Goal: Navigation & Orientation: Find specific page/section

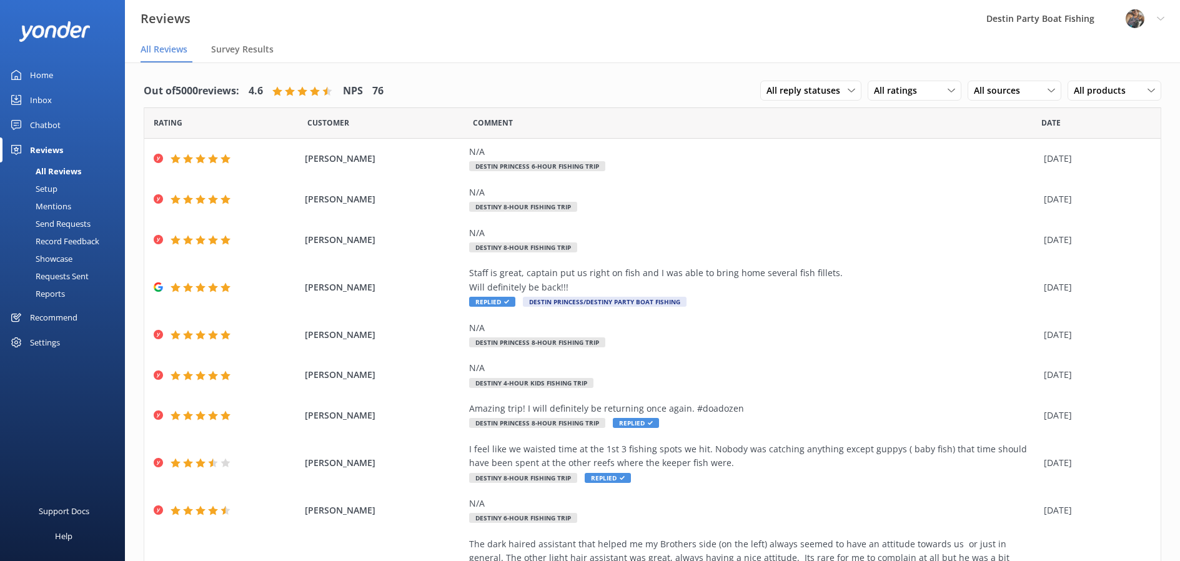
click at [49, 106] on div "Inbox" at bounding box center [41, 99] width 22 height 25
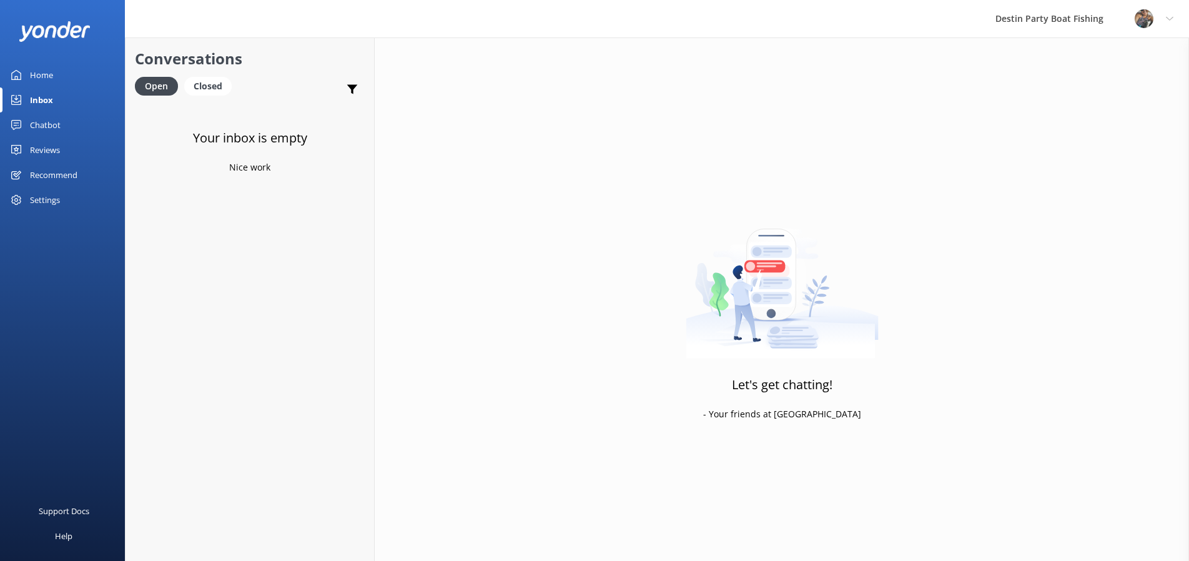
click at [46, 147] on div "Reviews" at bounding box center [45, 149] width 30 height 25
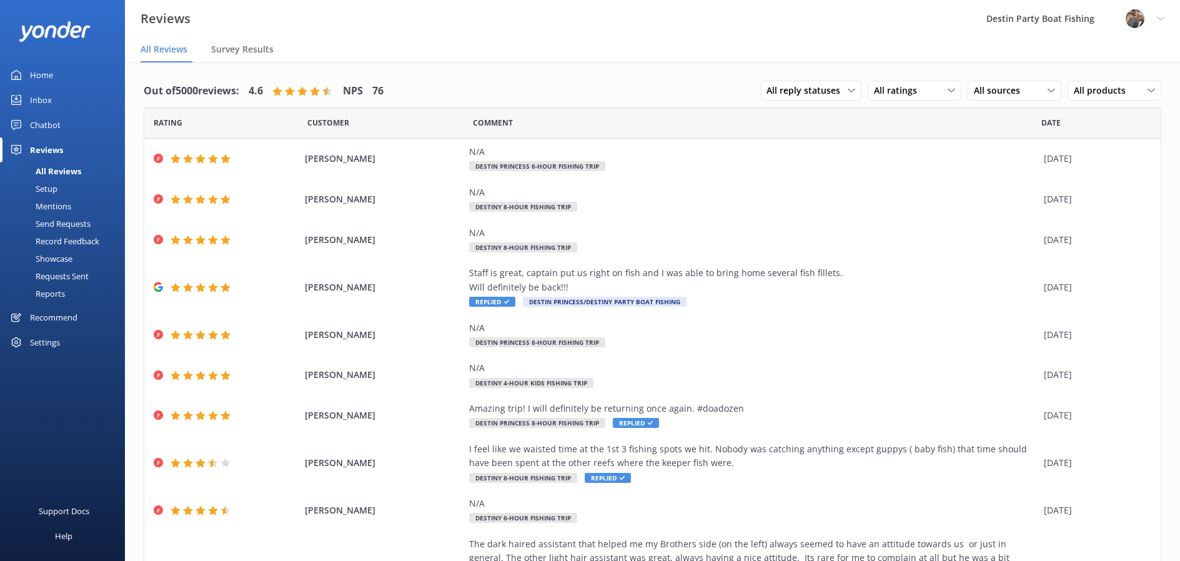
click at [42, 101] on div "Inbox" at bounding box center [41, 99] width 22 height 25
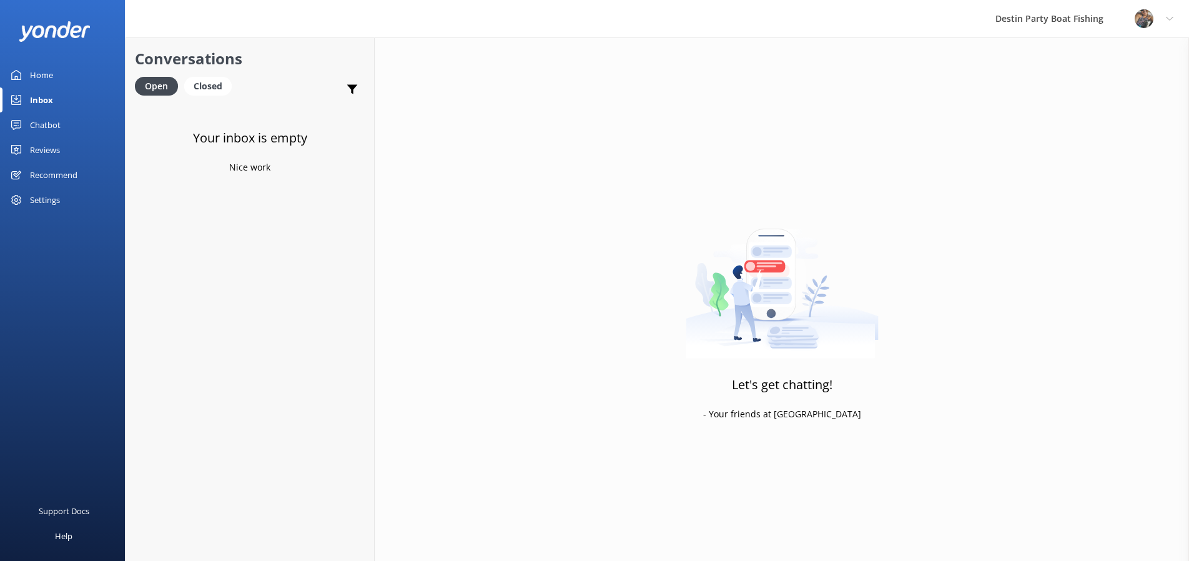
click at [41, 131] on div "Chatbot" at bounding box center [45, 124] width 31 height 25
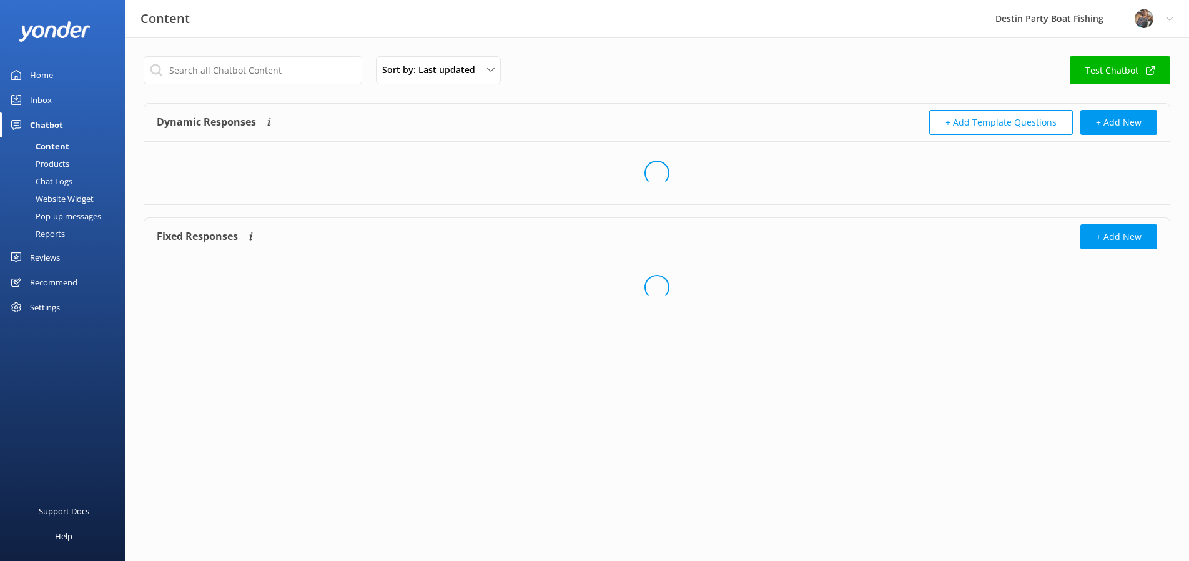
click at [42, 152] on div "Content" at bounding box center [38, 145] width 62 height 17
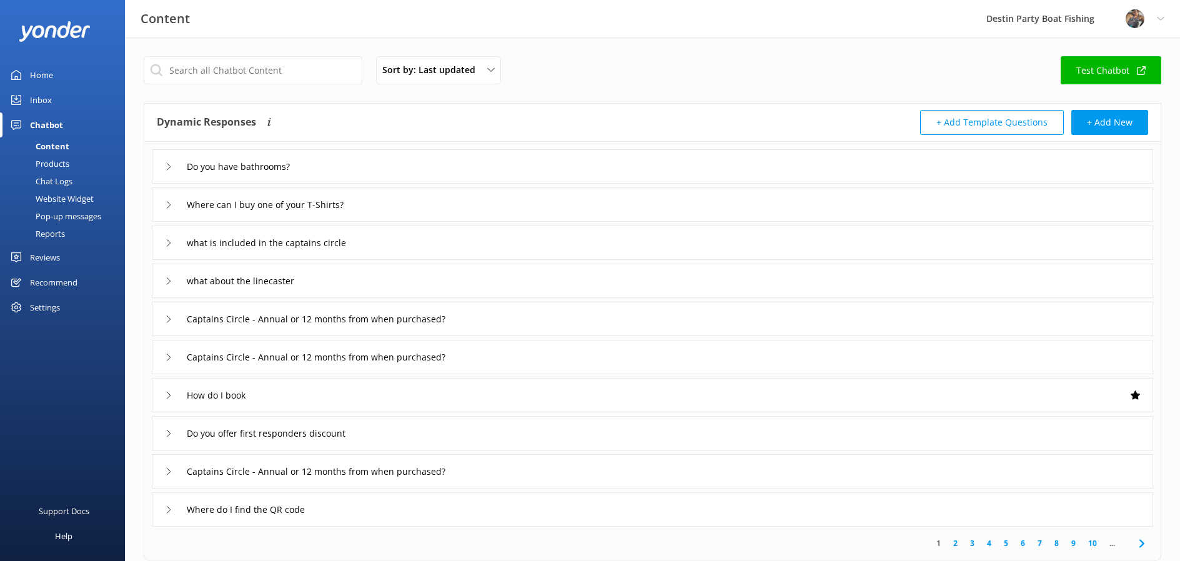
click at [44, 252] on div "Reviews" at bounding box center [45, 257] width 30 height 25
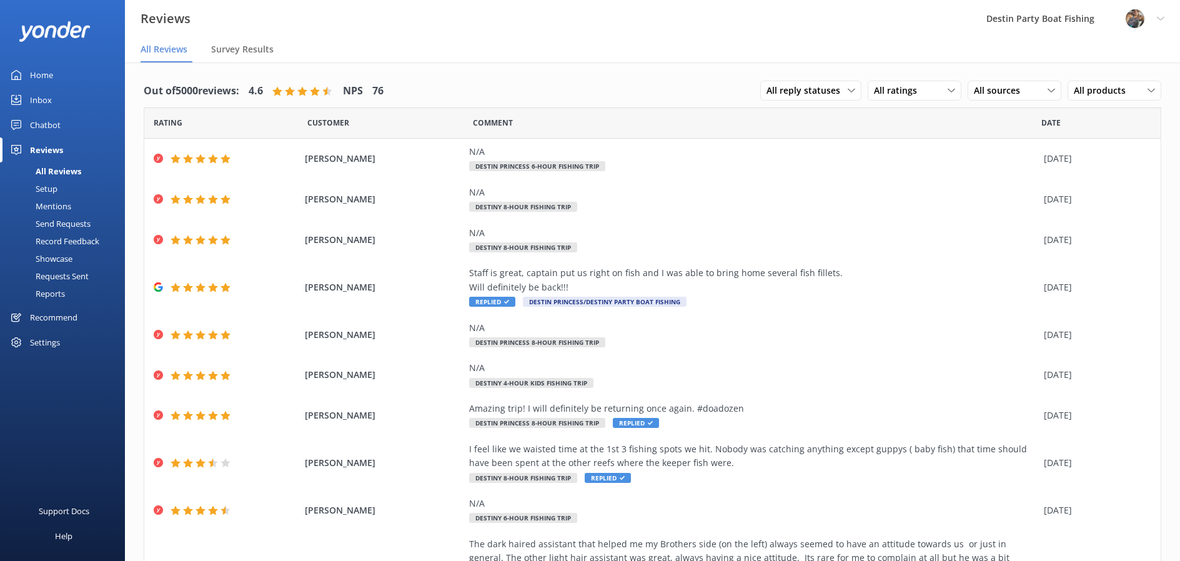
click at [40, 105] on div "Inbox" at bounding box center [41, 99] width 22 height 25
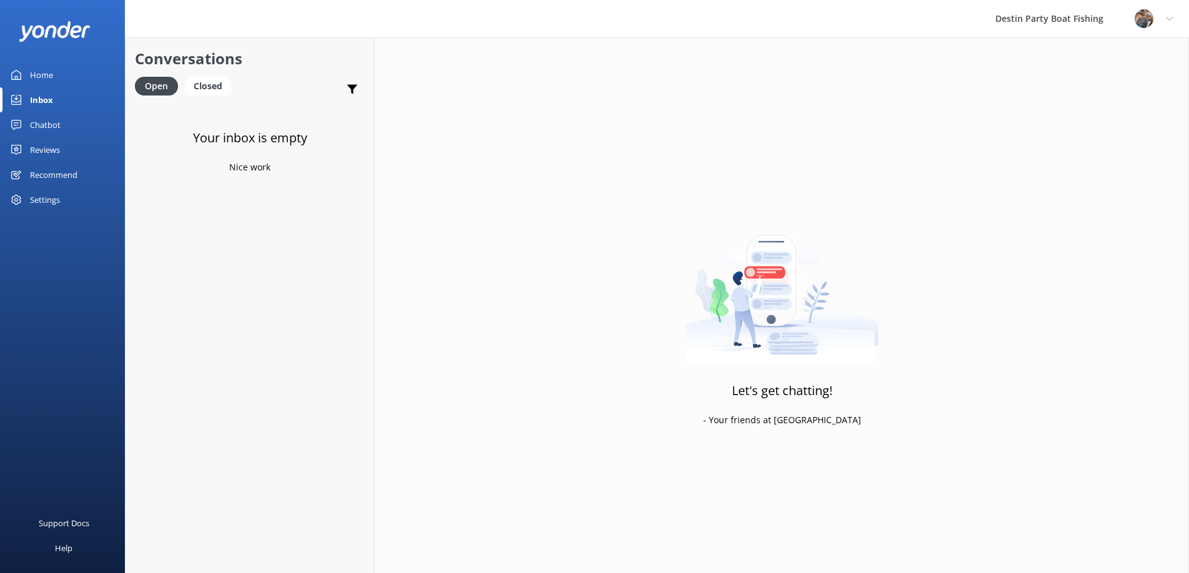
click at [56, 160] on div "Reviews" at bounding box center [45, 149] width 30 height 25
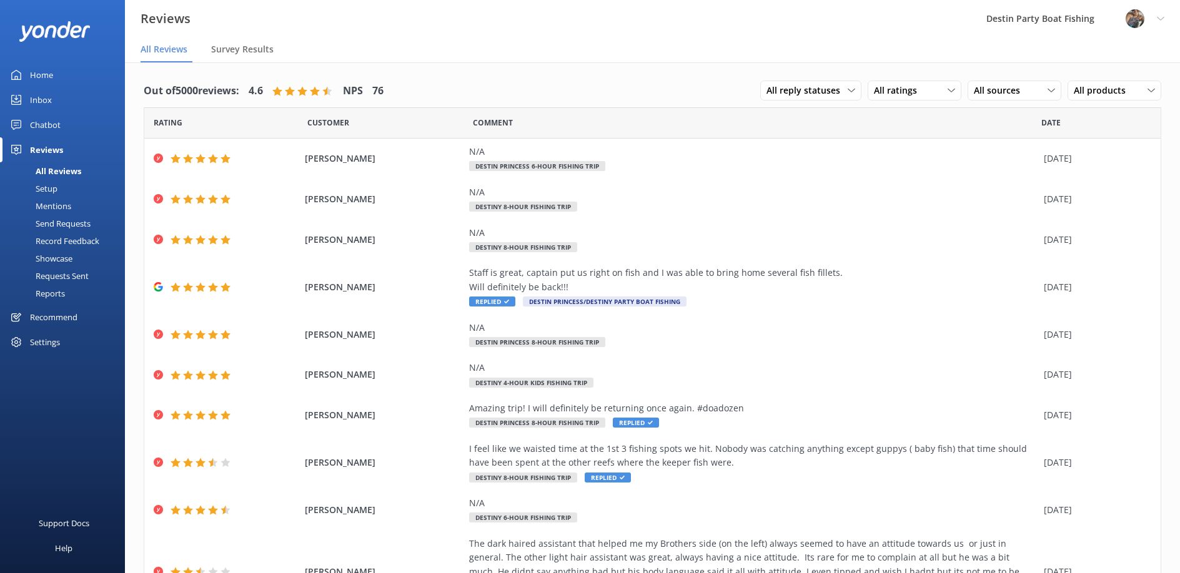
click at [45, 95] on div "Inbox" at bounding box center [41, 99] width 22 height 25
